Goal: Find specific page/section: Find specific page/section

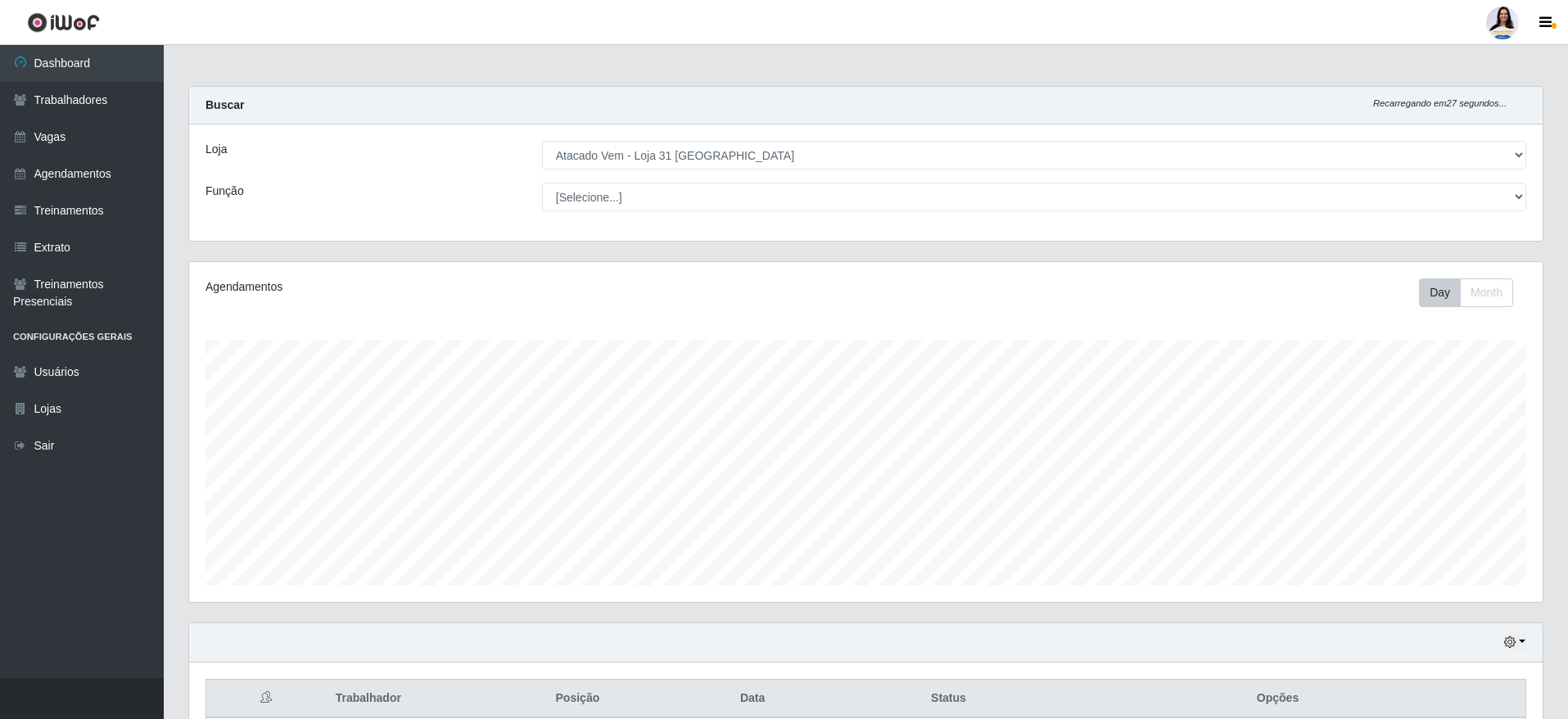
click at [623, 136] on div "Loja [Selecione...] Atacado Vem - [GEOGRAPHIC_DATA] 30 Laranjeiras Velha Atacad…" at bounding box center [866, 182] width 1353 height 116
click at [623, 138] on div "Loja [Selecione...] Atacado Vem - [GEOGRAPHIC_DATA] 30 Laranjeiras Velha Atacad…" at bounding box center [866, 182] width 1353 height 116
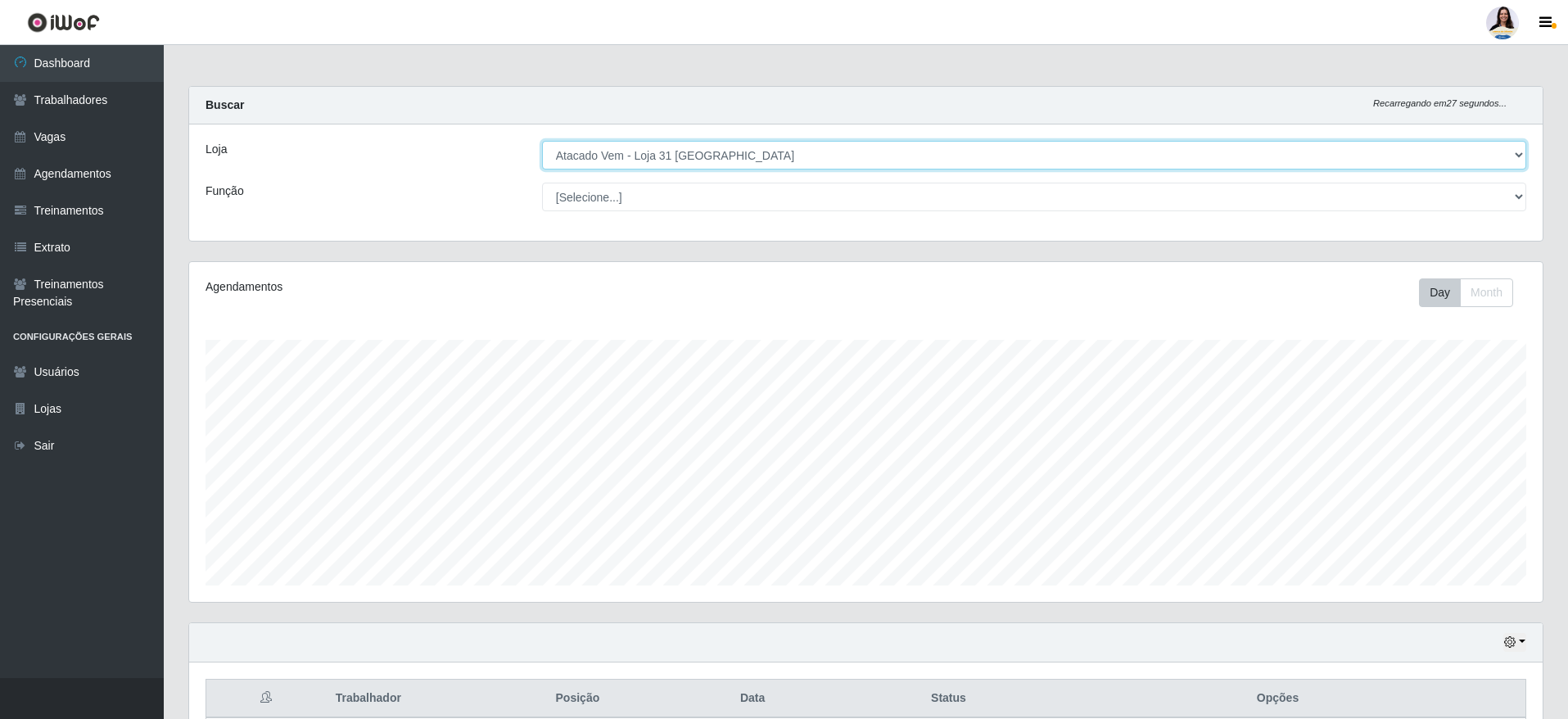
click at [623, 145] on select "[Selecione...] Atacado Vem - [GEOGRAPHIC_DATA] 30 Laranjeiras Velha Atacado Vem…" at bounding box center [1034, 156] width 984 height 29
click at [543, 141] on select "[Selecione...] Atacado Vem - [GEOGRAPHIC_DATA] 30 Laranjeiras Velha Atacado Vem…" at bounding box center [1034, 156] width 984 height 29
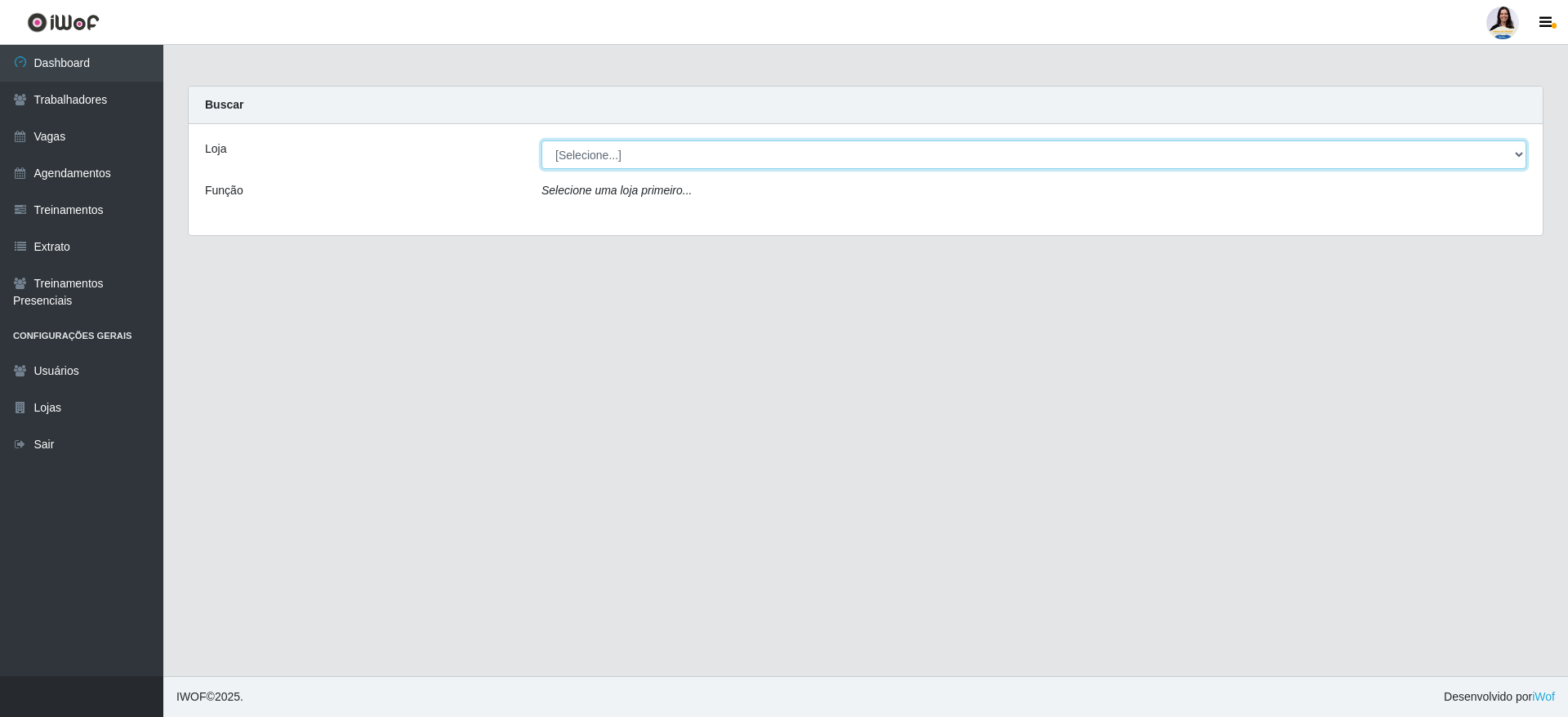
click at [645, 159] on select "[Selecione...] Atacado Vem - [GEOGRAPHIC_DATA] 30 Laranjeiras Velha Atacado Vem…" at bounding box center [1034, 155] width 985 height 29
click at [542, 141] on select "[Selecione...] Atacado Vem - [GEOGRAPHIC_DATA] 30 Laranjeiras Velha Atacado Vem…" at bounding box center [1034, 155] width 985 height 29
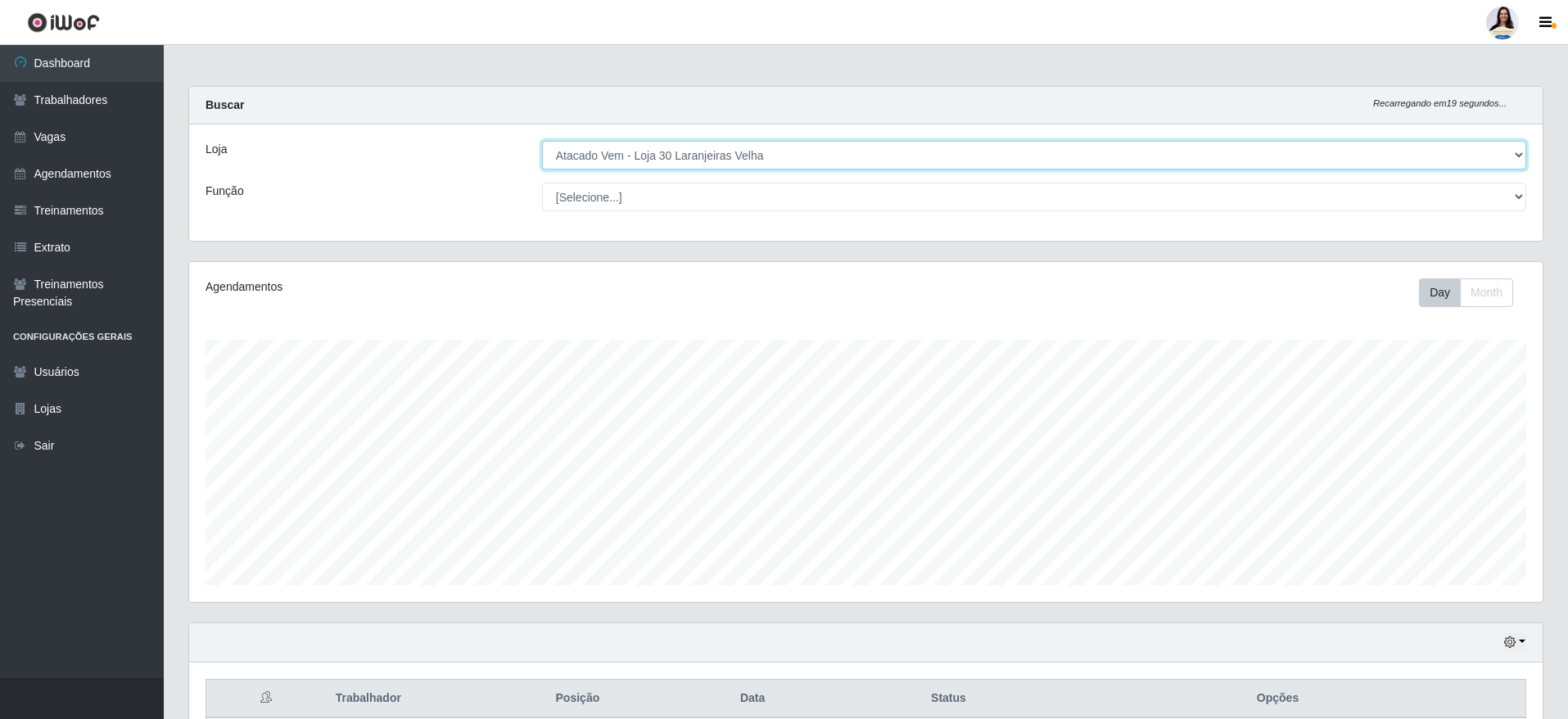
click at [727, 153] on select "[Selecione...] Atacado Vem - [GEOGRAPHIC_DATA] 30 Laranjeiras Velha Atacado Vem…" at bounding box center [1034, 156] width 984 height 29
click at [542, 141] on select "[Selecione...] Atacado Vem - [GEOGRAPHIC_DATA] 30 Laranjeiras Velha Atacado Vem…" at bounding box center [1034, 156] width 984 height 29
click at [702, 158] on select "[Selecione...] Atacado Vem - [GEOGRAPHIC_DATA] 30 Laranjeiras Velha Atacado Vem…" at bounding box center [1034, 156] width 984 height 29
click at [542, 141] on select "[Selecione...] Atacado Vem - [GEOGRAPHIC_DATA] 30 Laranjeiras Velha Atacado Vem…" at bounding box center [1034, 156] width 984 height 29
drag, startPoint x: 624, startPoint y: 156, endPoint x: 624, endPoint y: 166, distance: 10.0
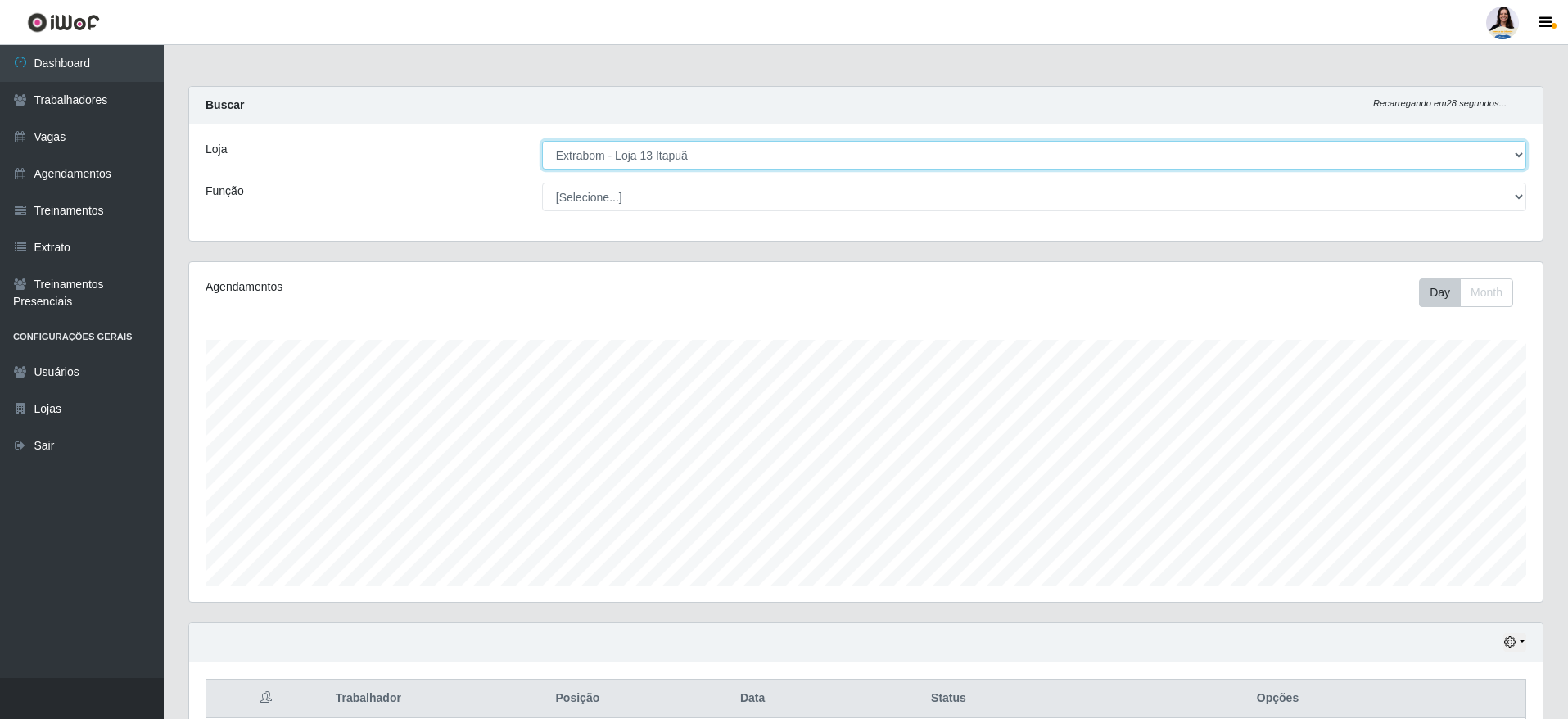
click at [624, 156] on select "[Selecione...] Atacado Vem - [GEOGRAPHIC_DATA] 30 Laranjeiras Velha Atacado Vem…" at bounding box center [1034, 156] width 984 height 29
click at [542, 141] on select "[Selecione...] Atacado Vem - [GEOGRAPHIC_DATA] 30 Laranjeiras Velha Atacado Vem…" at bounding box center [1034, 156] width 984 height 29
drag, startPoint x: 730, startPoint y: 155, endPoint x: 730, endPoint y: 167, distance: 12.0
click at [730, 155] on select "[Selecione...] Atacado Vem - [GEOGRAPHIC_DATA] 30 Laranjeiras Velha Atacado Vem…" at bounding box center [1034, 156] width 984 height 29
click at [542, 141] on select "[Selecione...] Atacado Vem - [GEOGRAPHIC_DATA] 30 Laranjeiras Velha Atacado Vem…" at bounding box center [1034, 156] width 984 height 29
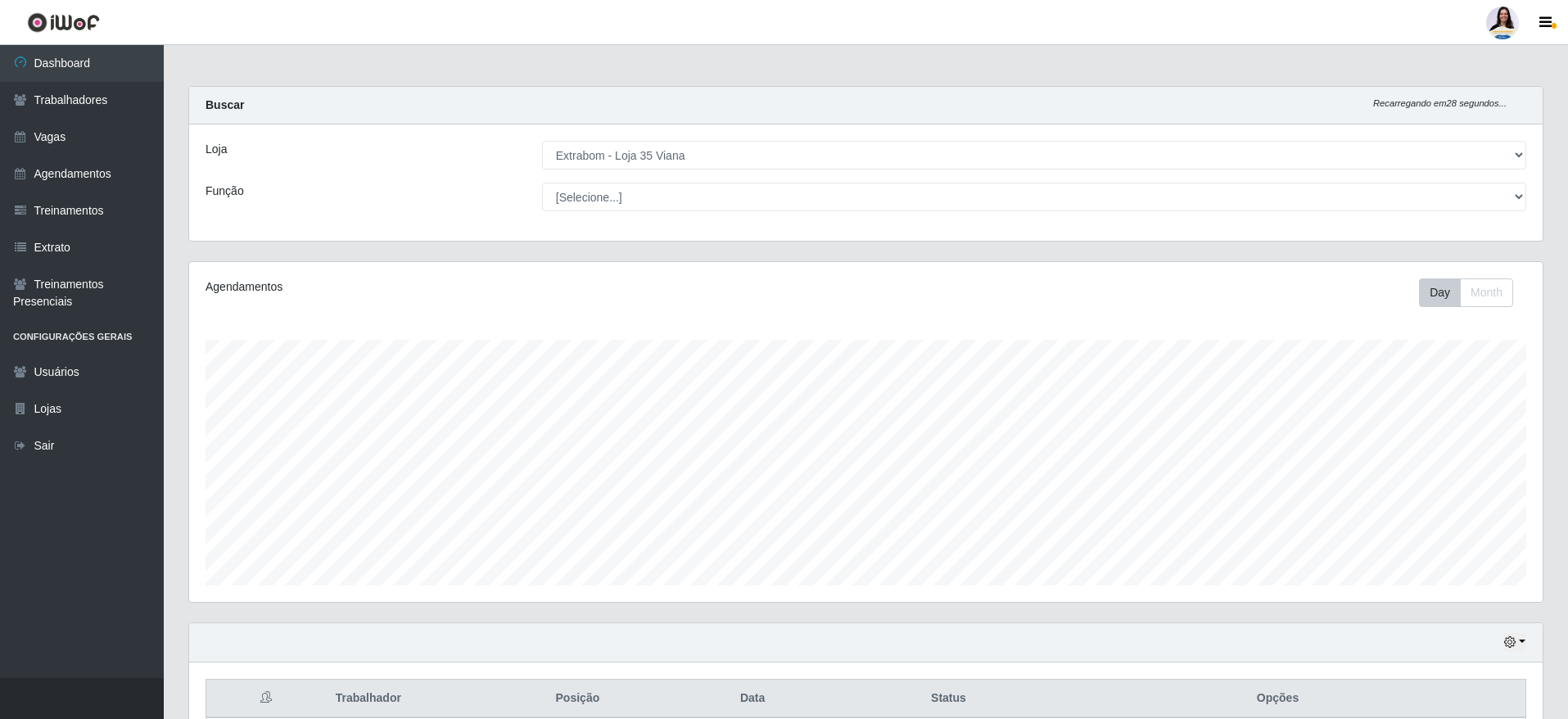
click at [630, 139] on div "Loja [Selecione...] Atacado Vem - [GEOGRAPHIC_DATA] 30 Laranjeiras Velha Atacad…" at bounding box center [866, 182] width 1353 height 116
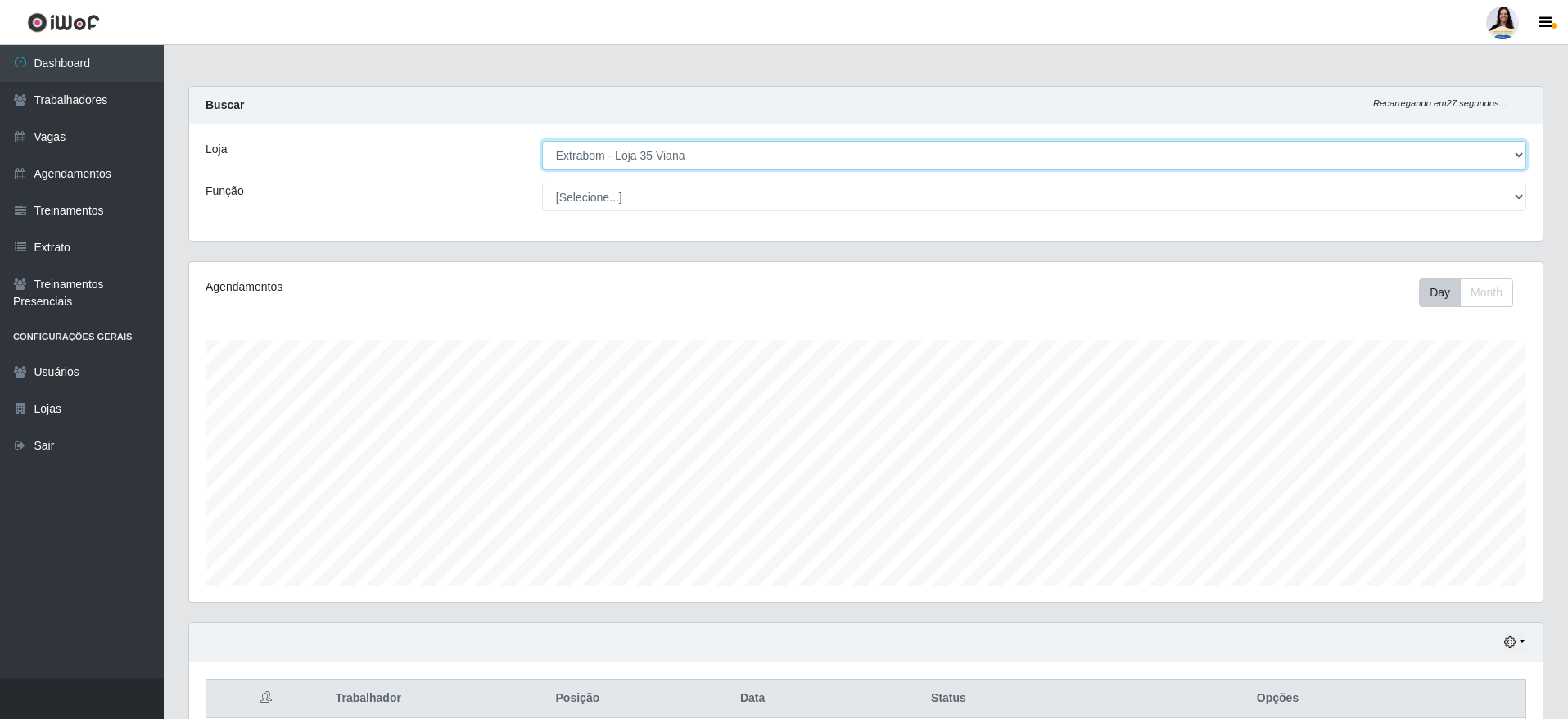
click at [625, 157] on select "[Selecione...] Atacado Vem - [GEOGRAPHIC_DATA] 30 Laranjeiras Velha Atacado Vem…" at bounding box center [1034, 156] width 984 height 29
click at [542, 141] on select "[Selecione...] Atacado Vem - [GEOGRAPHIC_DATA] 30 Laranjeiras Velha Atacado Vem…" at bounding box center [1034, 156] width 984 height 29
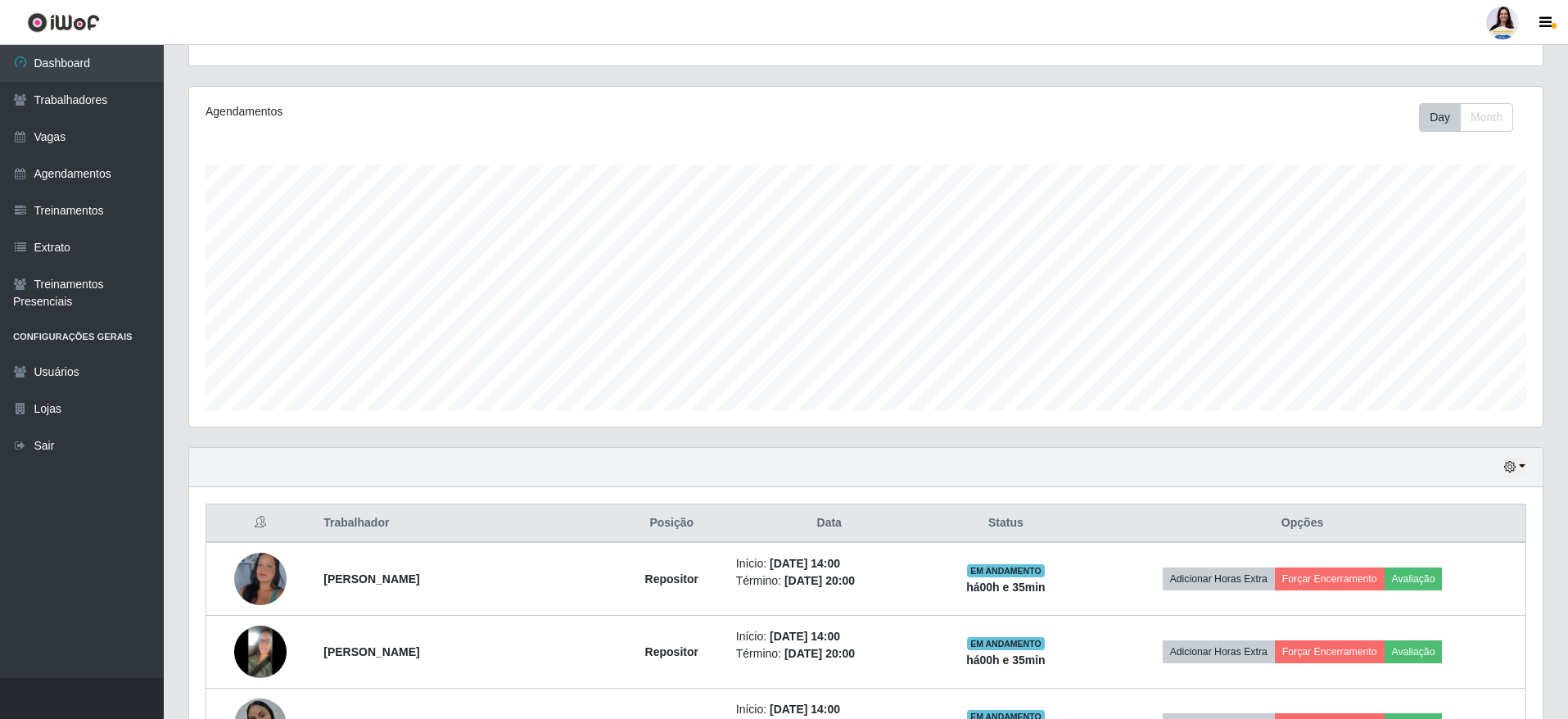
scroll to position [73, 0]
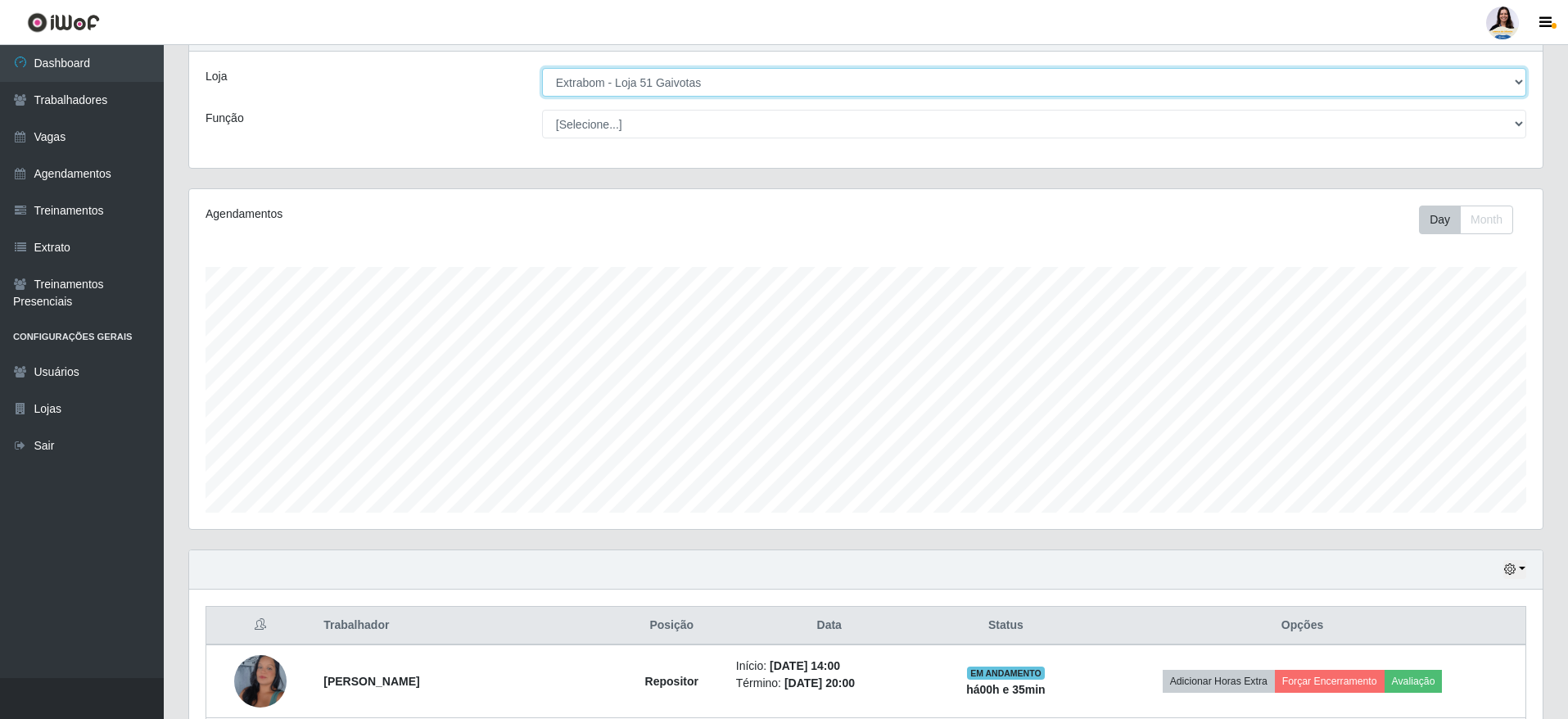
click at [743, 96] on select "[Selecione...] Atacado Vem - [GEOGRAPHIC_DATA] 30 Laranjeiras Velha Atacado Vem…" at bounding box center [1034, 82] width 984 height 29
click at [542, 69] on select "[Selecione...] Atacado Vem - [GEOGRAPHIC_DATA] 30 Laranjeiras Velha Atacado Vem…" at bounding box center [1034, 82] width 984 height 29
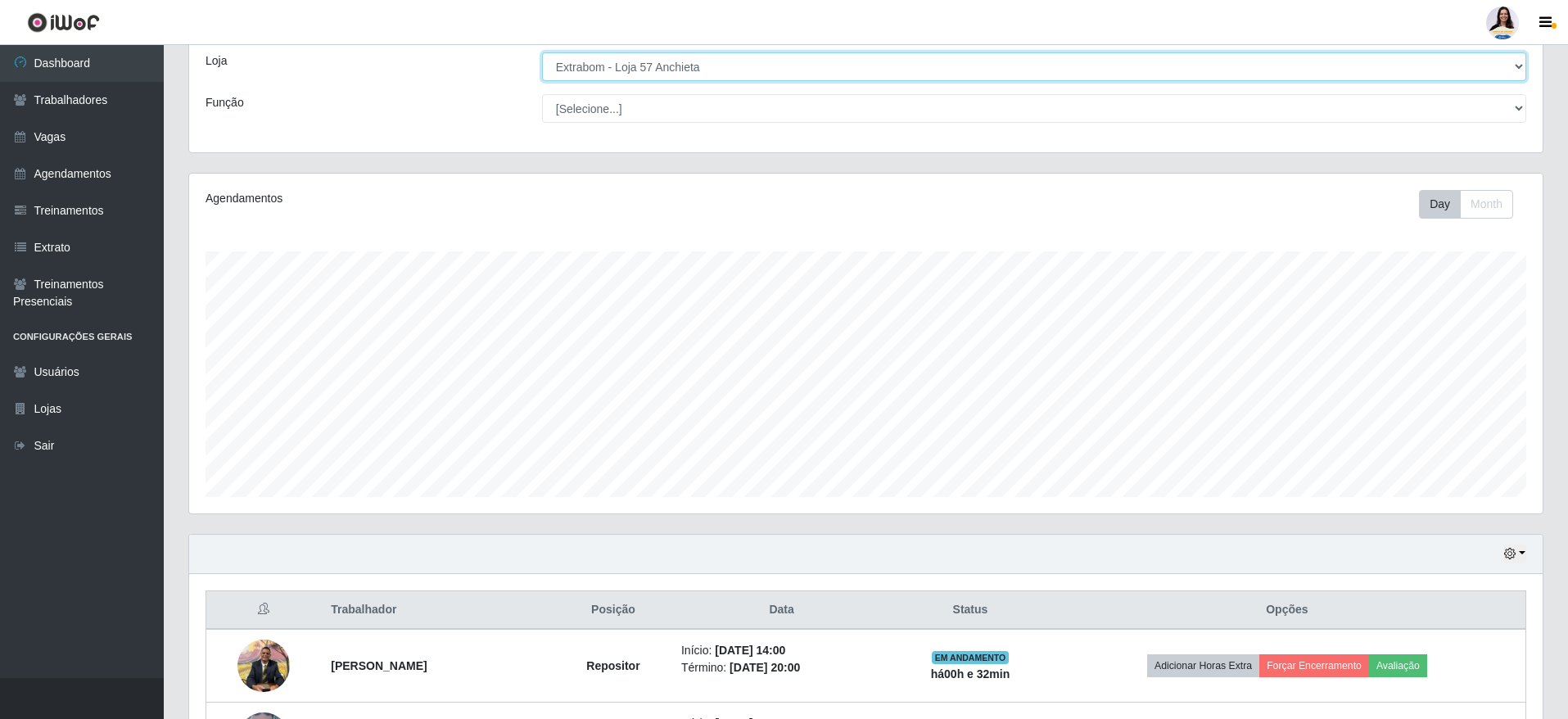
scroll to position [0, 0]
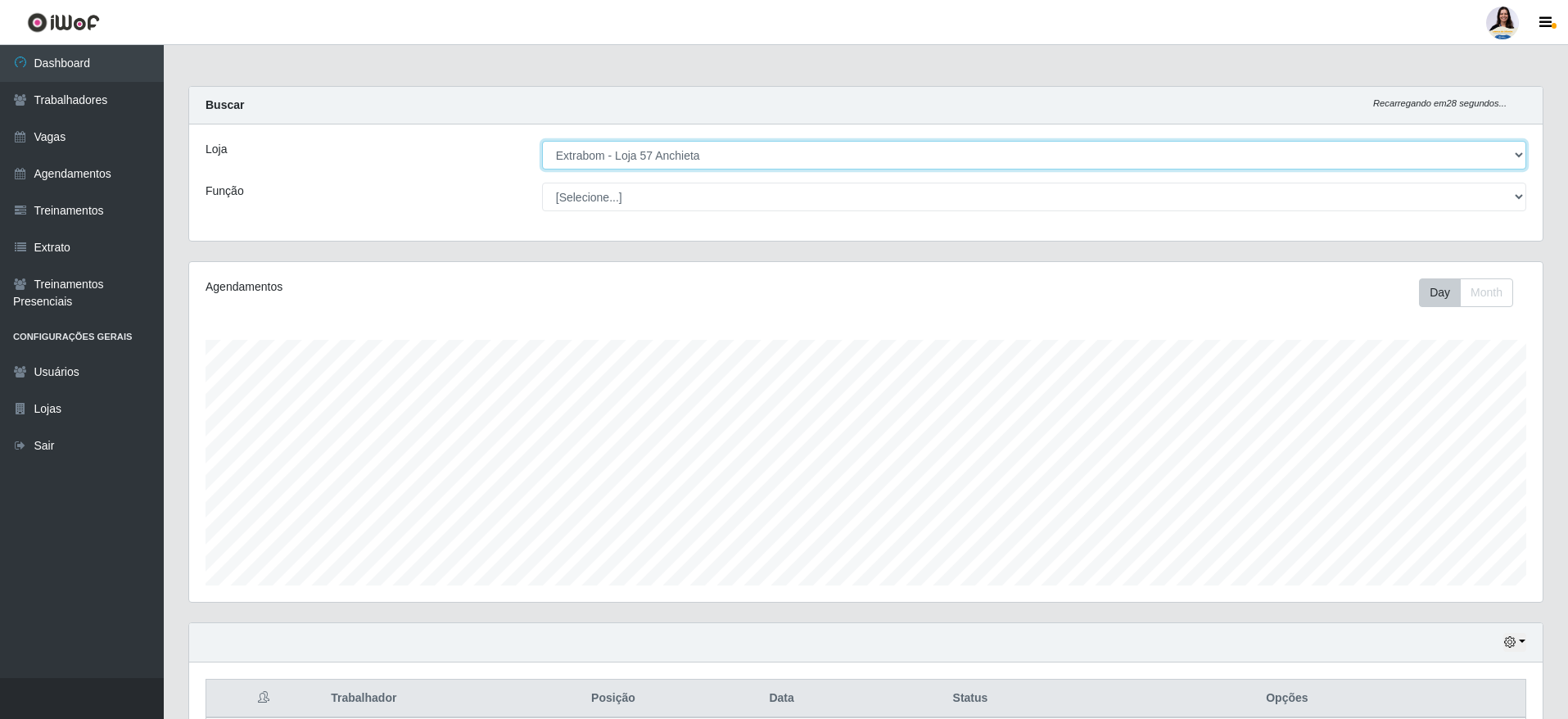
click at [693, 151] on select "[Selecione...] Atacado Vem - [GEOGRAPHIC_DATA] 30 Laranjeiras Velha Atacado Vem…" at bounding box center [1034, 156] width 984 height 29
click at [542, 141] on select "[Selecione...] Atacado Vem - [GEOGRAPHIC_DATA] 30 Laranjeiras Velha Atacado Vem…" at bounding box center [1034, 156] width 984 height 29
click at [727, 157] on select "[Selecione...] Atacado Vem - [GEOGRAPHIC_DATA] 30 Laranjeiras Velha Atacado Vem…" at bounding box center [1034, 156] width 984 height 29
select select "451"
click at [542, 141] on select "[Selecione...] Atacado Vem - [GEOGRAPHIC_DATA] 30 Laranjeiras Velha Atacado Vem…" at bounding box center [1034, 156] width 984 height 29
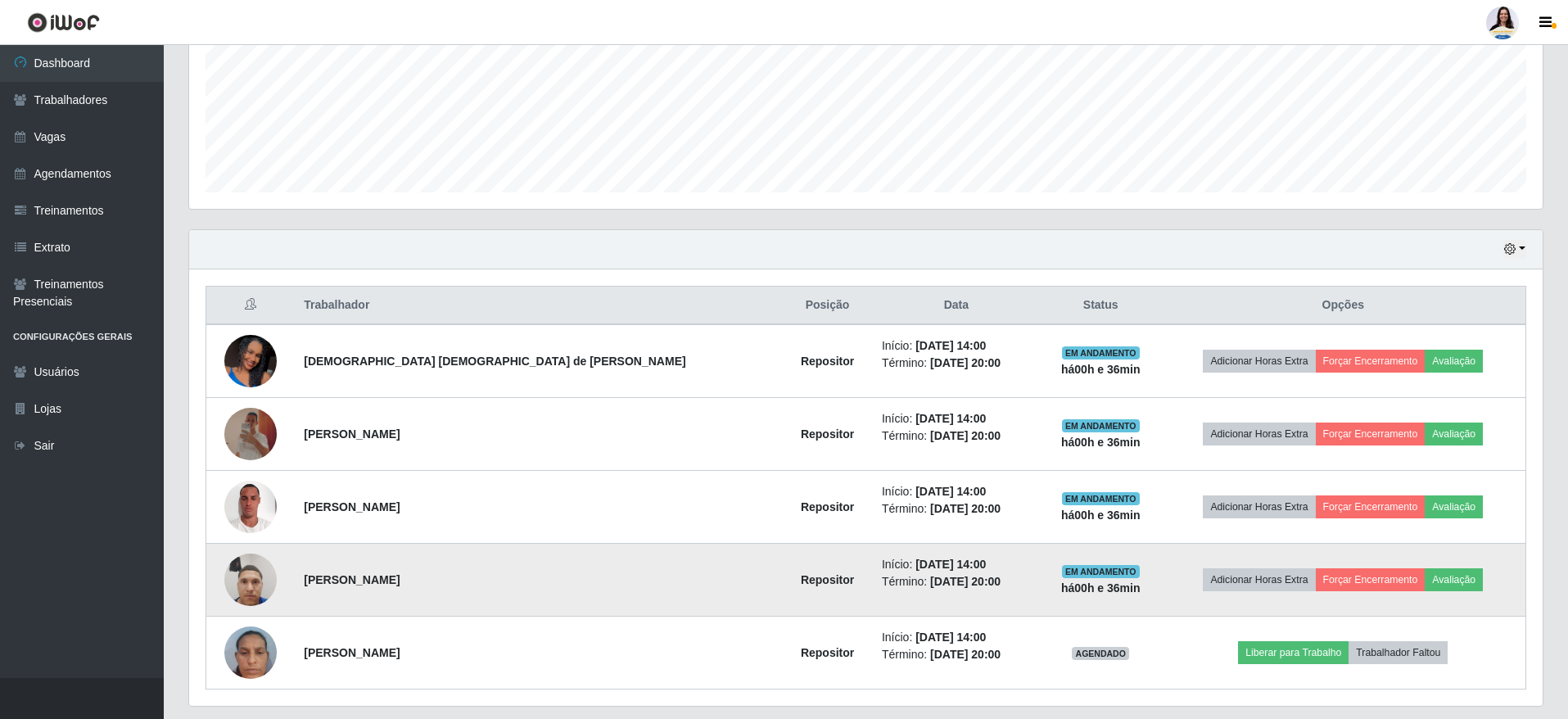
scroll to position [319, 0]
